Goal: Information Seeking & Learning: Learn about a topic

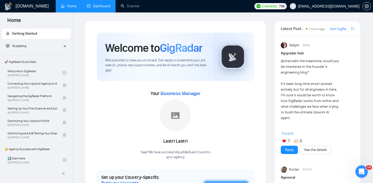
click at [102, 4] on link "Dashboard" at bounding box center [99, 6] width 24 height 4
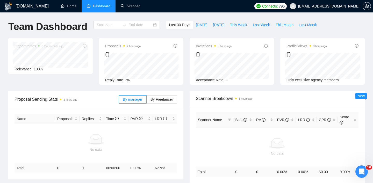
type input "[DATE]"
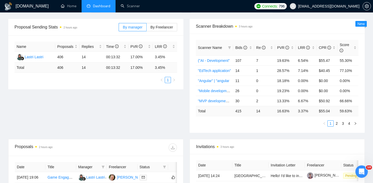
scroll to position [73, 0]
click at [241, 46] on span "Bids" at bounding box center [241, 47] width 12 height 4
drag, startPoint x: 260, startPoint y: 72, endPoint x: 284, endPoint y: 72, distance: 24.1
click at [284, 72] on tr "React Developer 62 0 12.90% 0.00% $0.00 0.00%" at bounding box center [277, 70] width 163 height 10
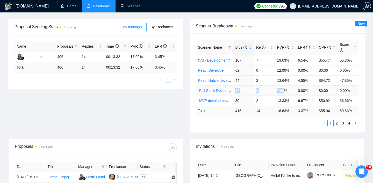
drag, startPoint x: 234, startPoint y: 89, endPoint x: 285, endPoint y: 90, distance: 50.5
click at [285, 91] on tr ""Full Stack Develope 39 0 7.69% 0.00% $0.00 0.00%" at bounding box center [277, 91] width 163 height 10
click at [292, 90] on td "7.69%" at bounding box center [285, 91] width 21 height 10
click at [355, 123] on icon "right" at bounding box center [355, 123] width 3 height 3
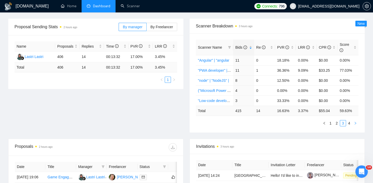
click at [355, 123] on icon "right" at bounding box center [355, 123] width 3 height 3
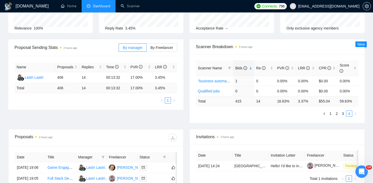
scroll to position [0, 0]
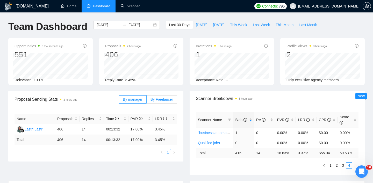
click at [167, 96] on label "By Freelancer" at bounding box center [162, 99] width 31 height 8
click at [147, 101] on input "By Freelancer" at bounding box center [147, 101] width 0 height 0
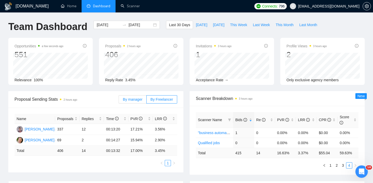
click at [139, 97] on span "By manager" at bounding box center [132, 99] width 19 height 4
click at [119, 101] on input "By manager" at bounding box center [119, 101] width 0 height 0
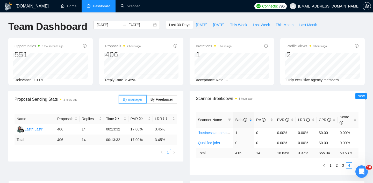
scroll to position [46, 0]
